Goal: Task Accomplishment & Management: Use online tool/utility

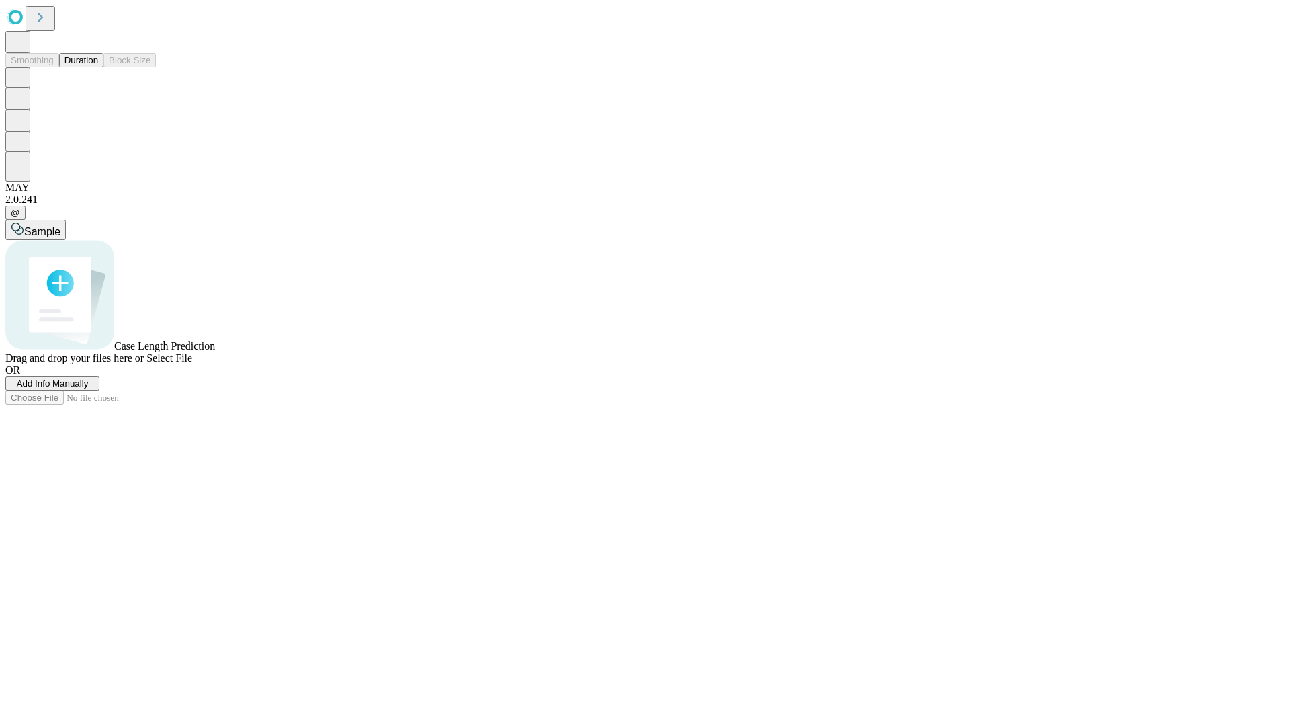
click at [98, 67] on button "Duration" at bounding box center [81, 60] width 44 height 14
click at [192, 364] on span "Select File" at bounding box center [169, 357] width 46 height 11
